Goal: Navigation & Orientation: Find specific page/section

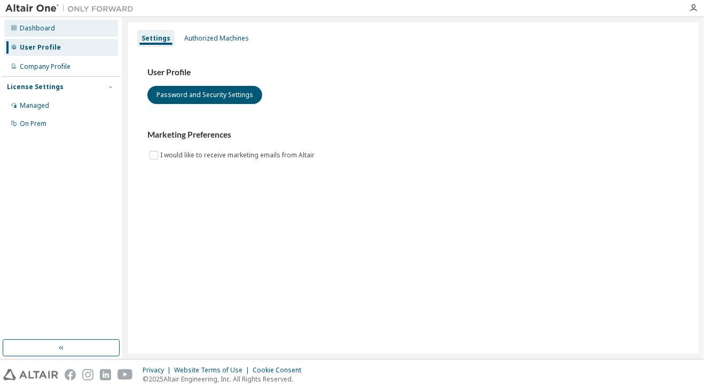
click at [28, 31] on div "Dashboard" at bounding box center [37, 28] width 35 height 9
